Goal: Navigation & Orientation: Understand site structure

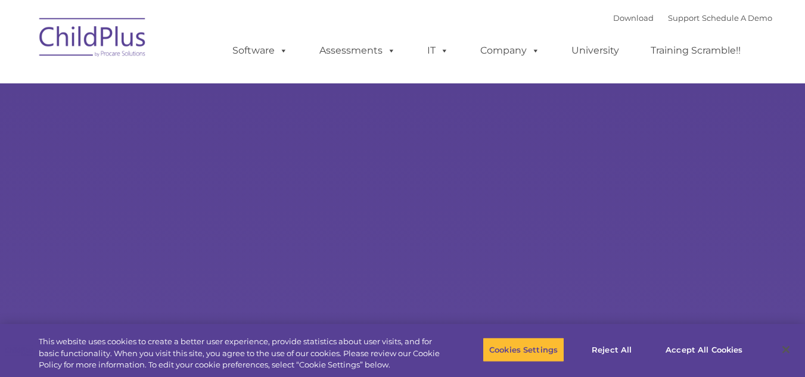
select select "MEDIUM"
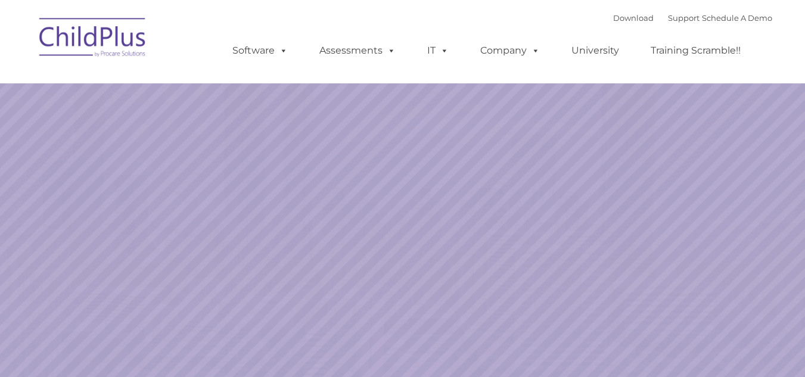
select select "MEDIUM"
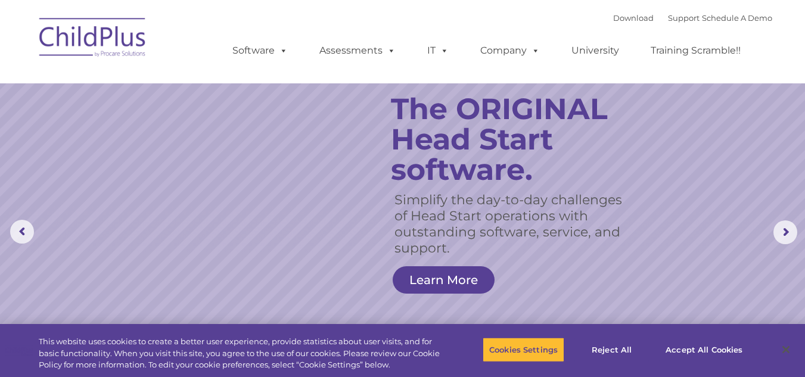
click at [87, 28] on img at bounding box center [92, 40] width 119 height 60
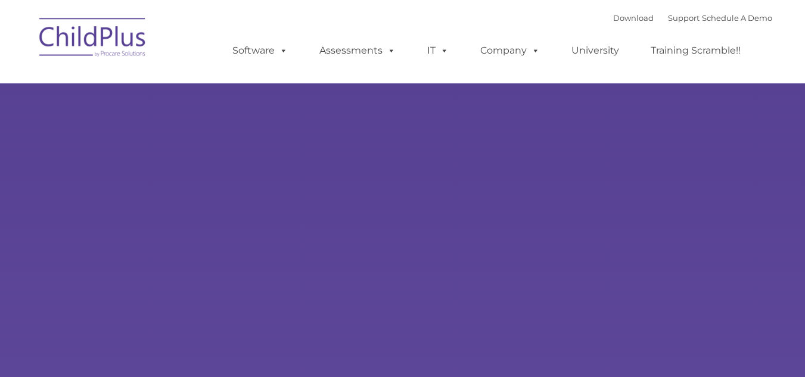
type input ""
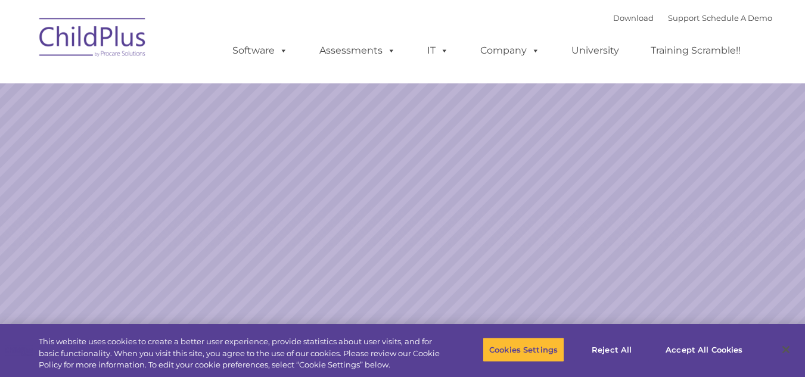
select select "MEDIUM"
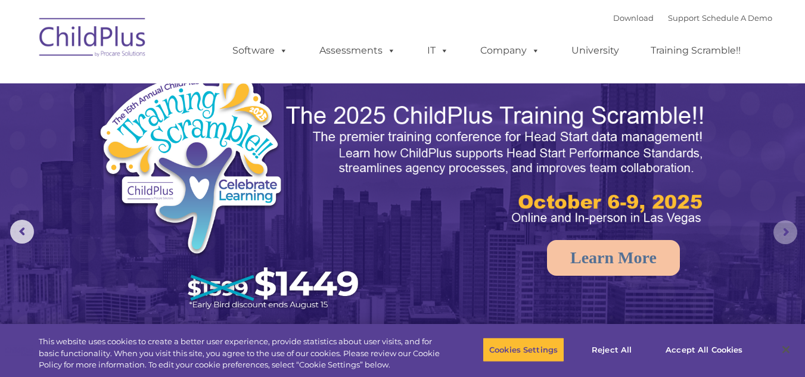
click at [785, 232] on rs-arrow at bounding box center [785, 232] width 24 height 24
